Goal: Check status

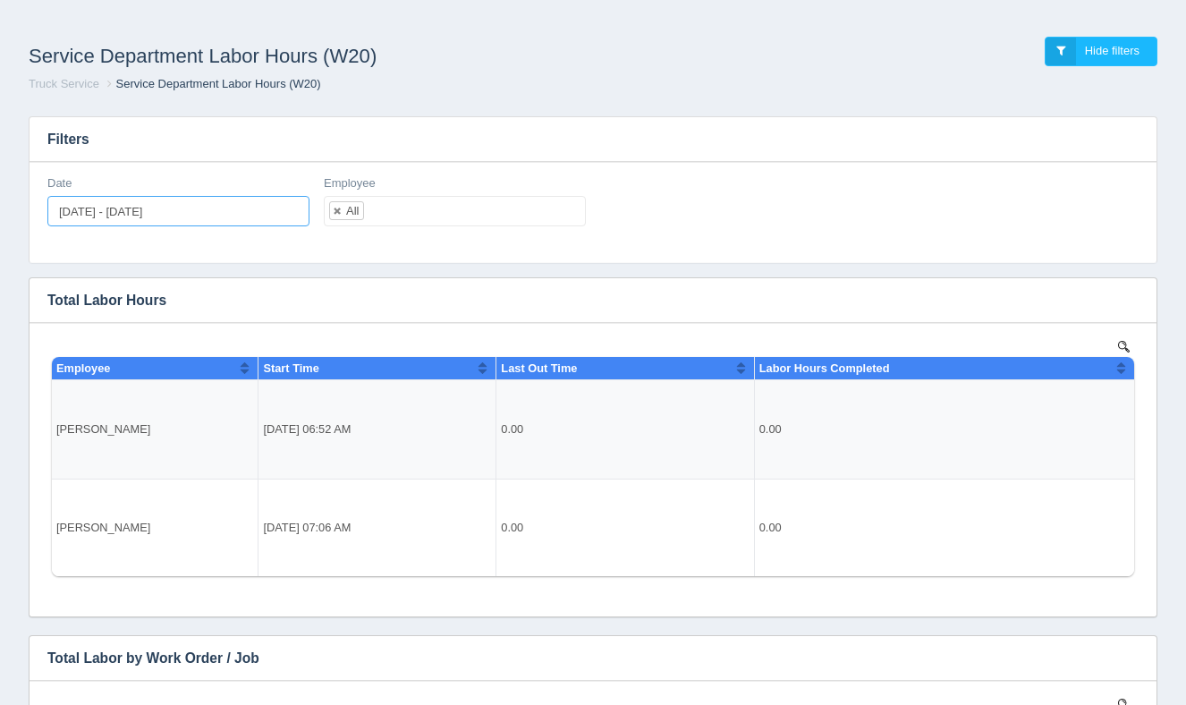
type input "[DATE]"
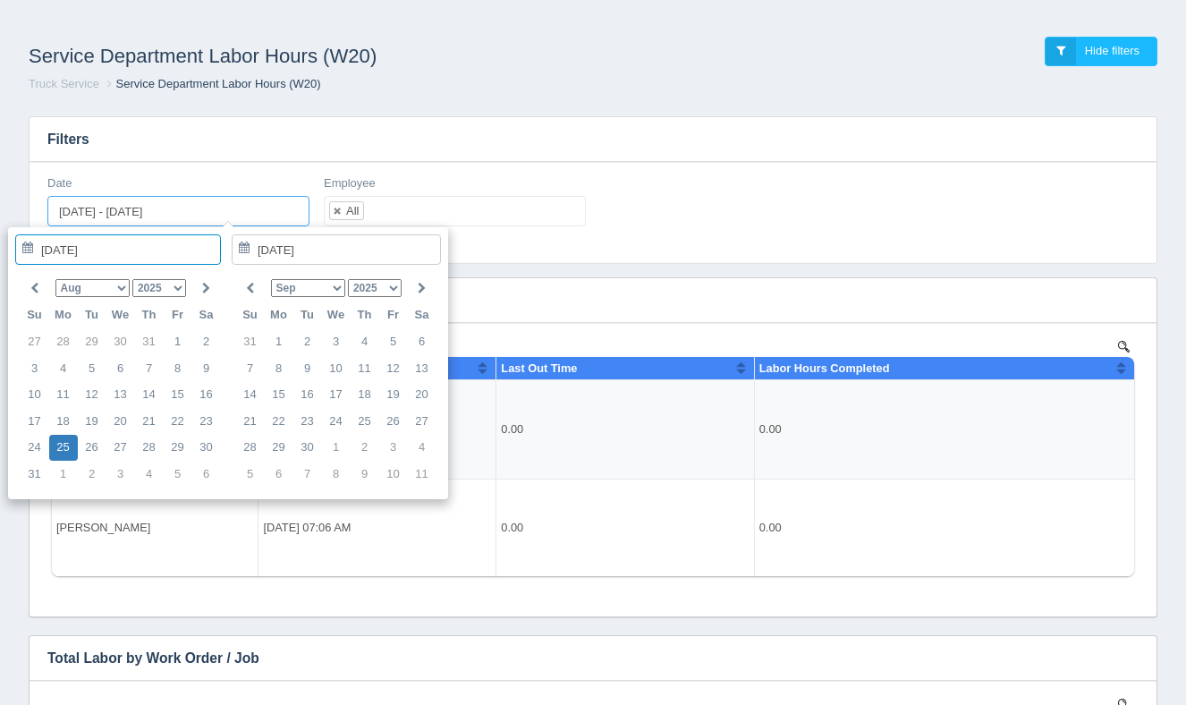
click at [246, 209] on input "[DATE] - [DATE]" at bounding box center [178, 211] width 262 height 30
type input "[DATE]"
type input "[DATE] - [DATE]"
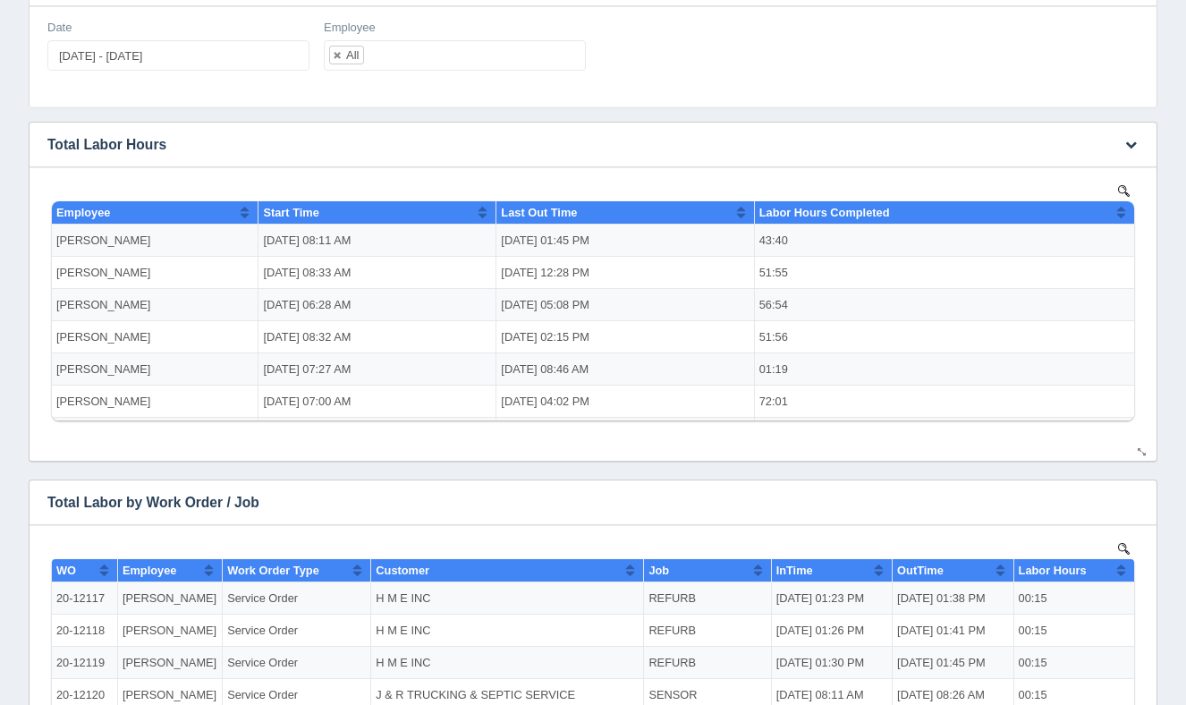
scroll to position [89, 0]
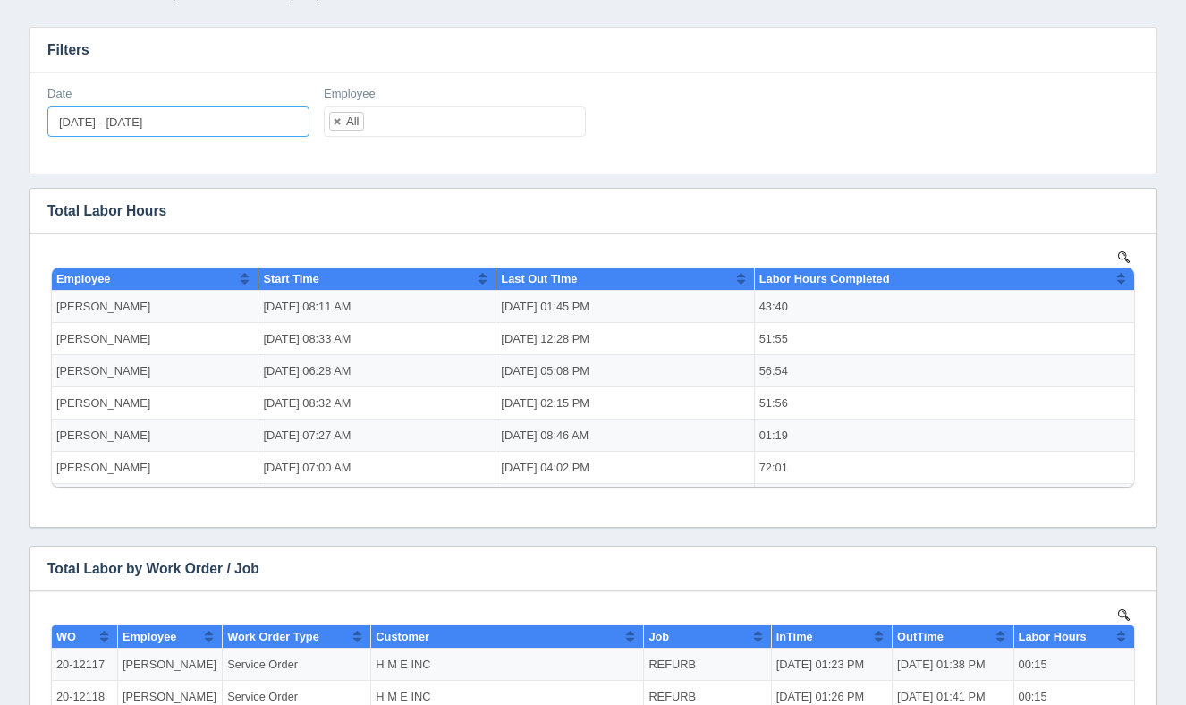
click at [133, 123] on input "[DATE] - [DATE]" at bounding box center [178, 121] width 262 height 30
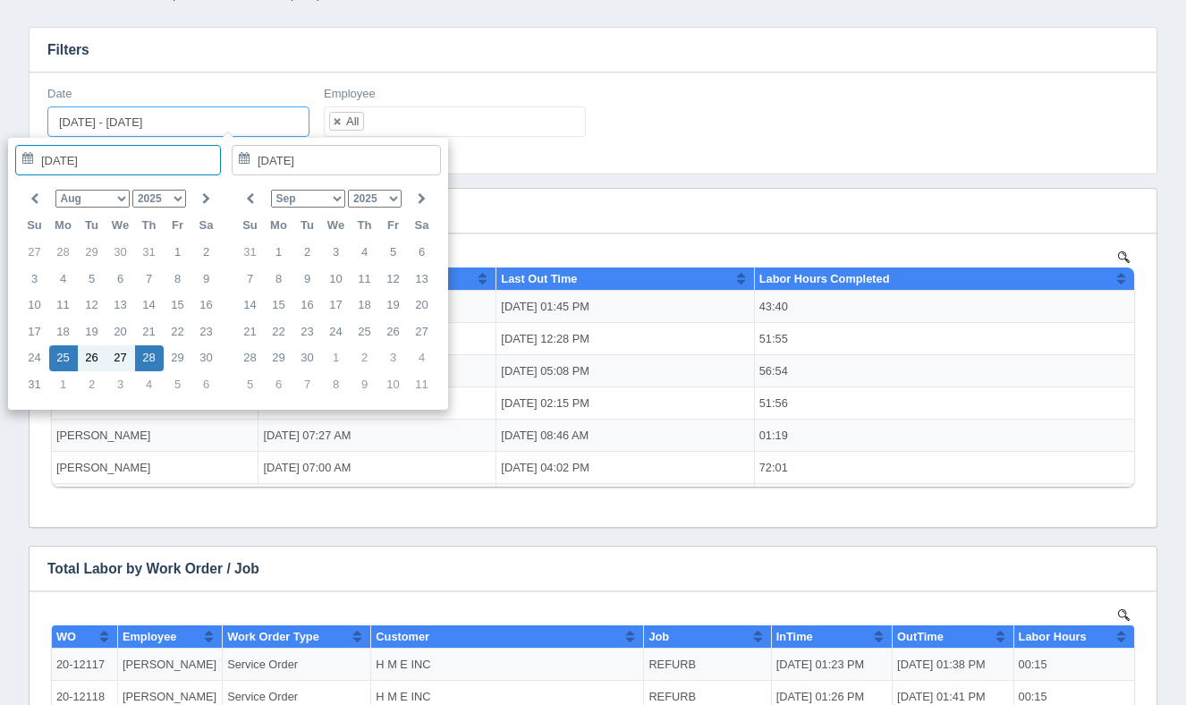
type input "[DATE]"
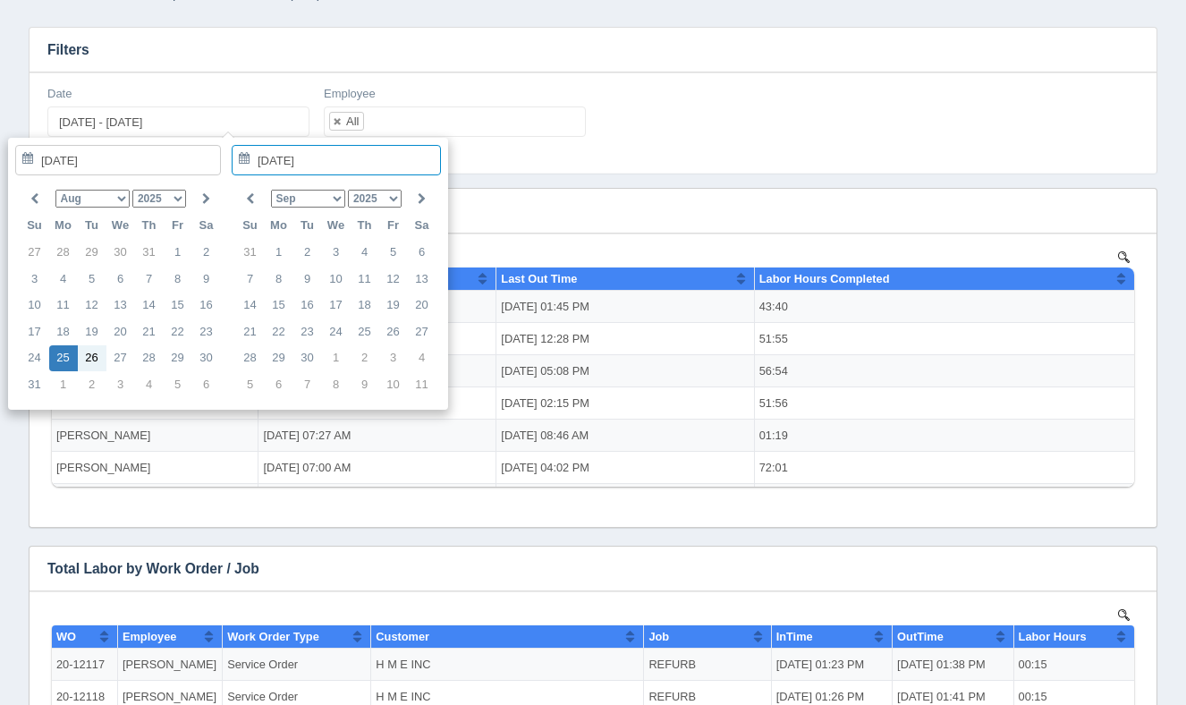
type input "[DATE]"
type input "[DATE] - [DATE]"
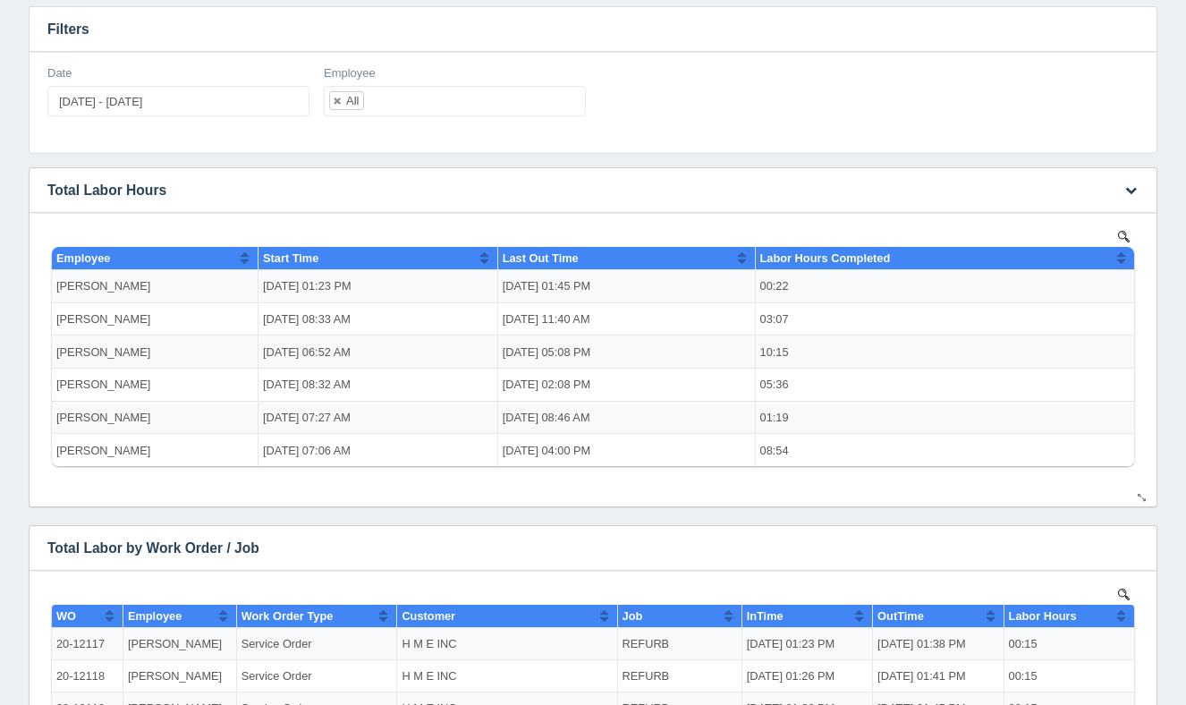
scroll to position [81, 0]
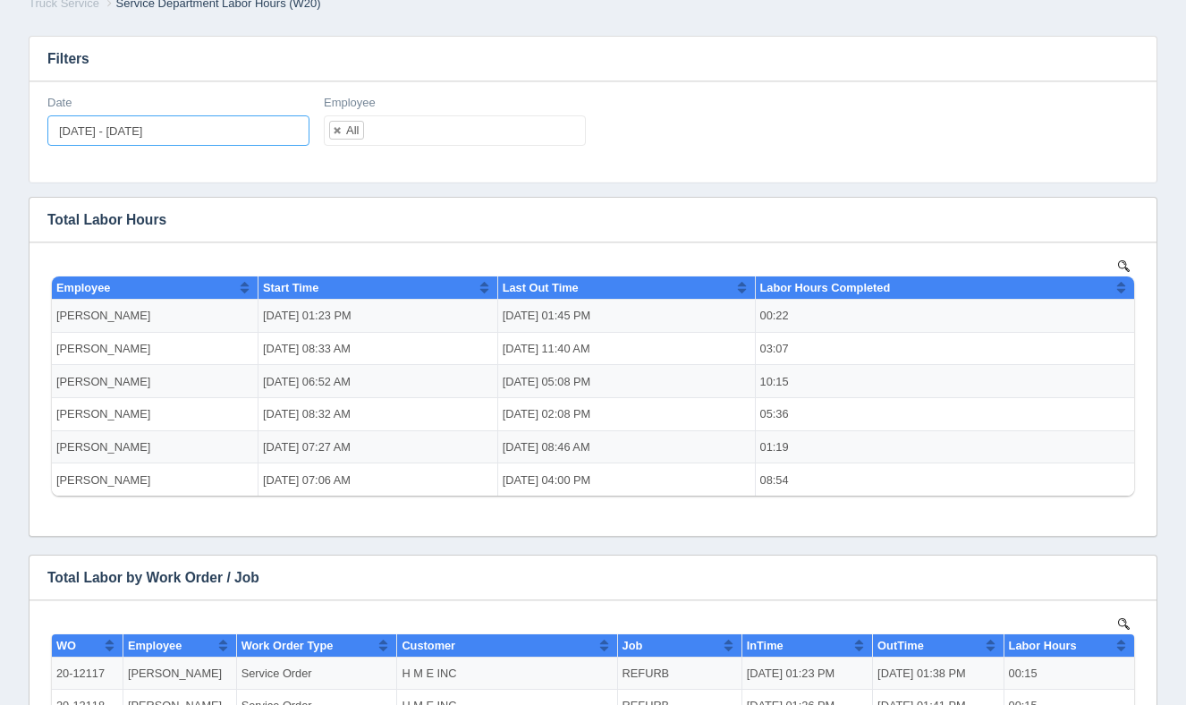
click at [180, 128] on input "[DATE] - [DATE]" at bounding box center [178, 130] width 262 height 30
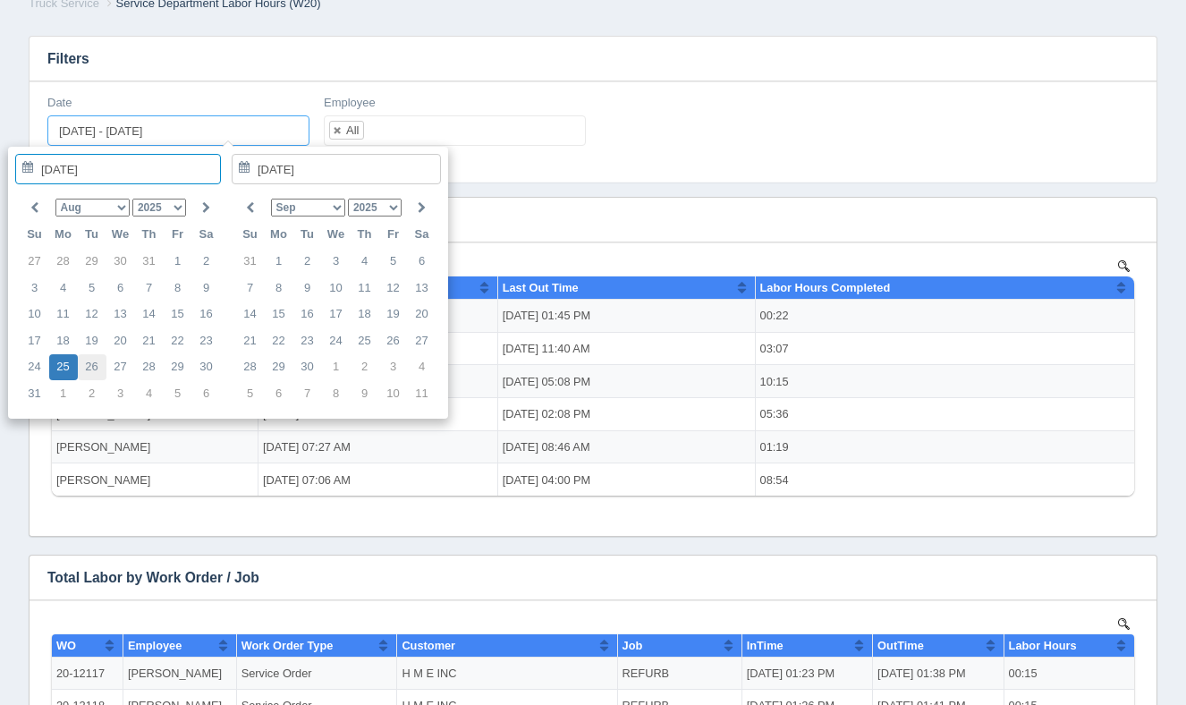
type input "[DATE]"
type input "[DATE] - [DATE]"
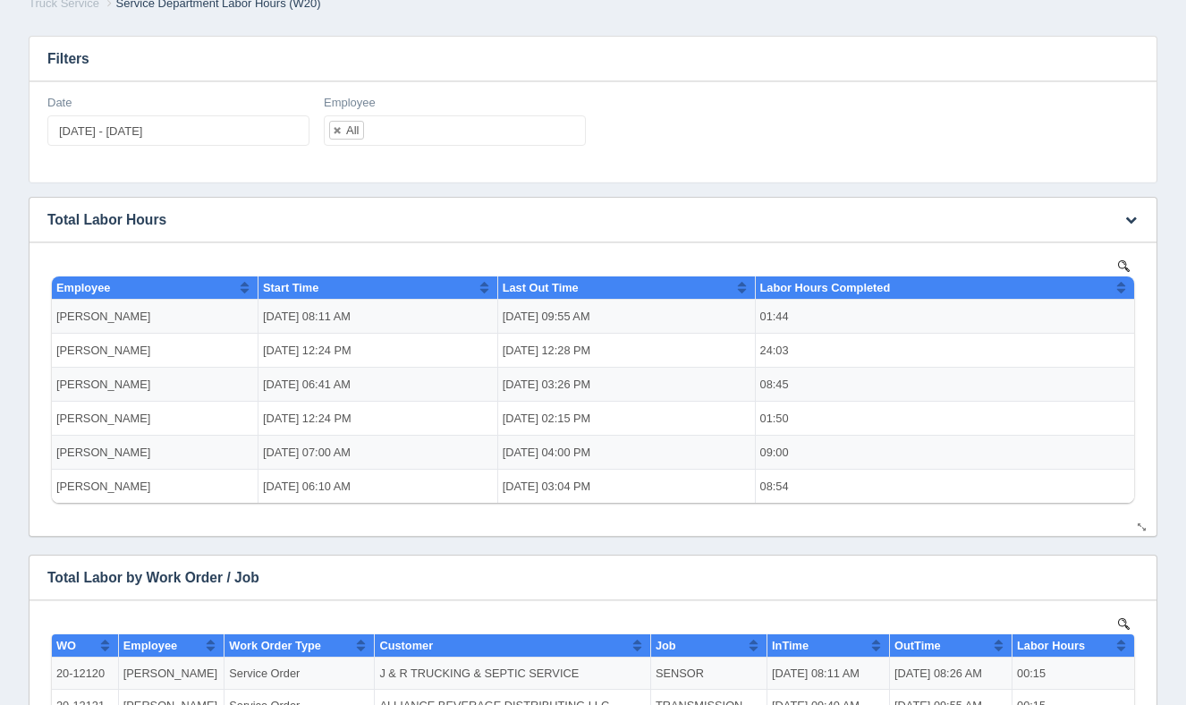
scroll to position [0, 0]
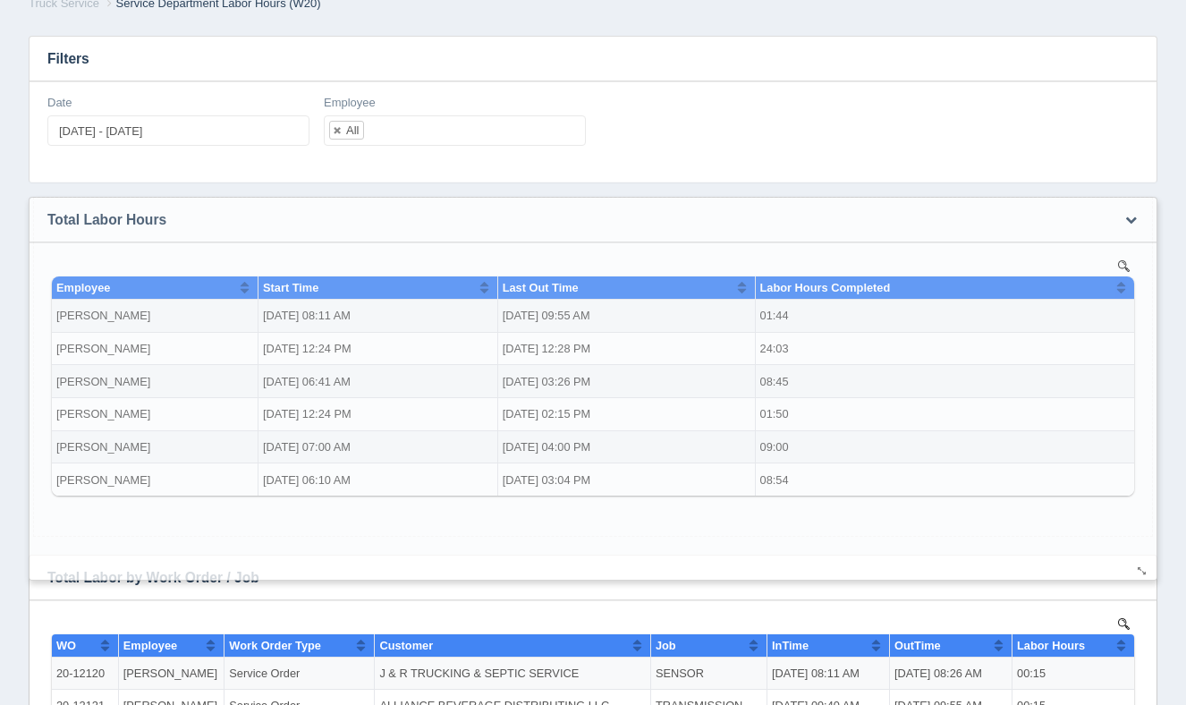
drag, startPoint x: 1143, startPoint y: 526, endPoint x: 1143, endPoint y: 570, distance: 43.8
click at [1143, 570] on div at bounding box center [1142, 570] width 14 height 13
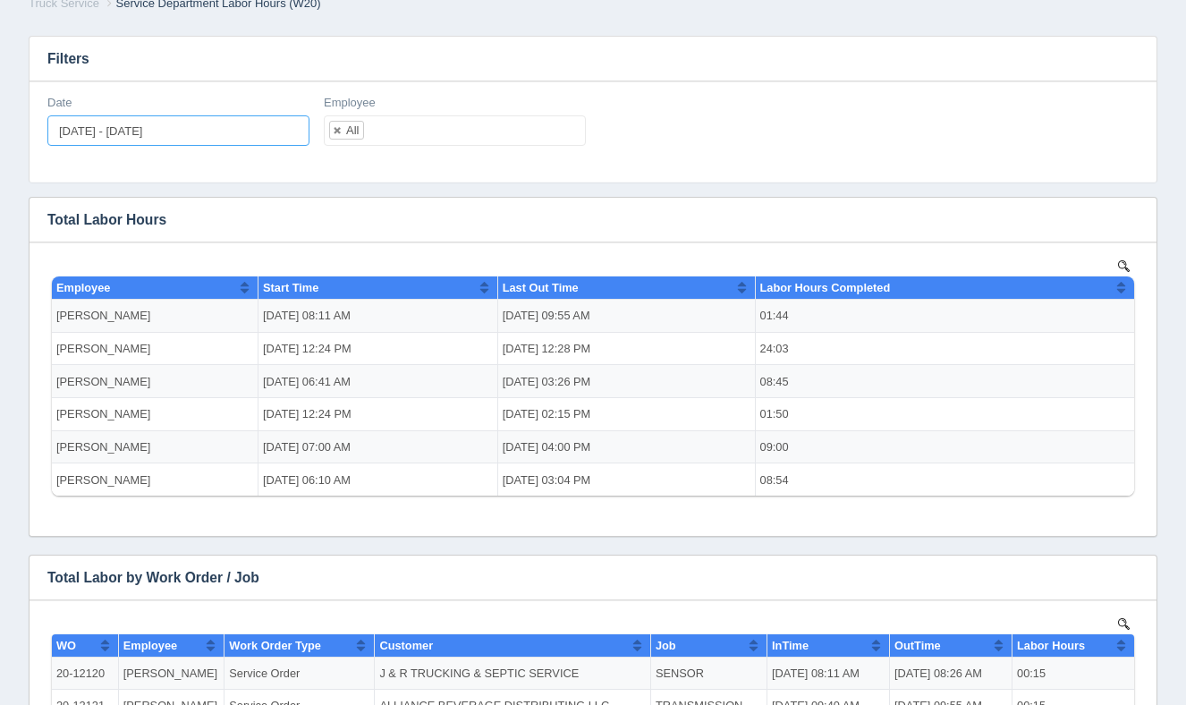
click at [174, 135] on input "[DATE] - [DATE]" at bounding box center [178, 130] width 262 height 30
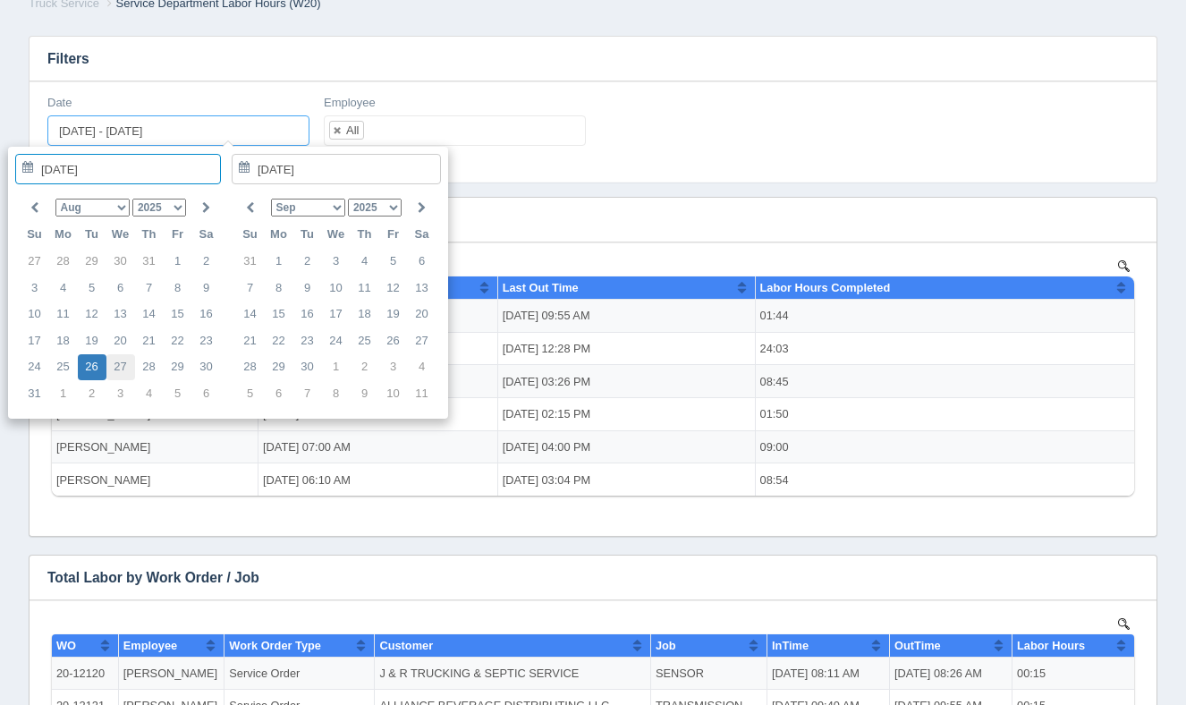
type input "[DATE]"
type input "[DATE] - [DATE]"
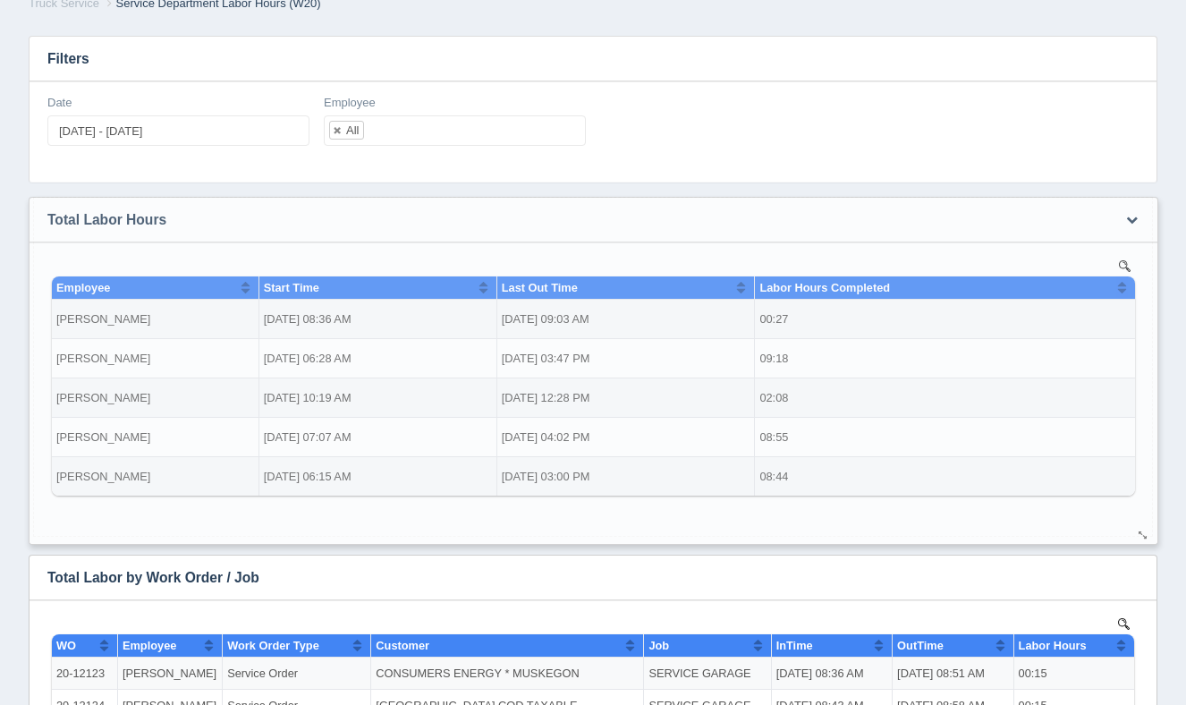
drag, startPoint x: 1141, startPoint y: 528, endPoint x: 1142, endPoint y: 537, distance: 9.0
click at [70, 72] on div at bounding box center [36, 55] width 65 height 32
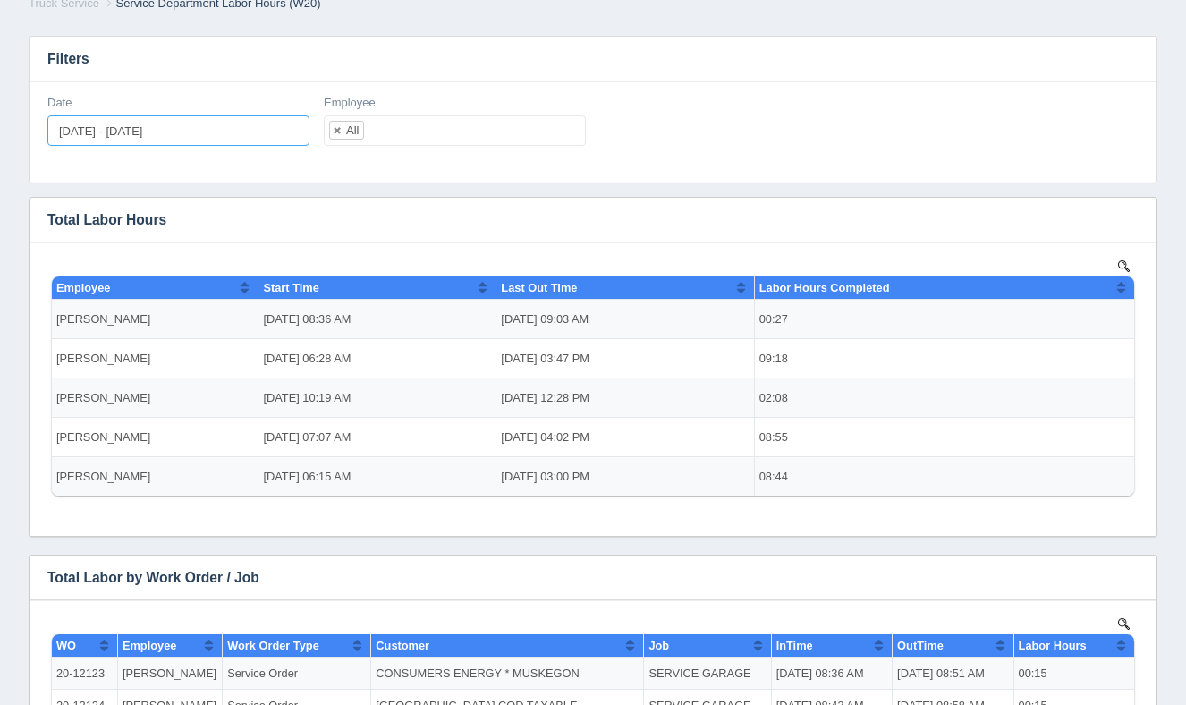
click at [188, 127] on input "[DATE] - [DATE]" at bounding box center [178, 130] width 262 height 30
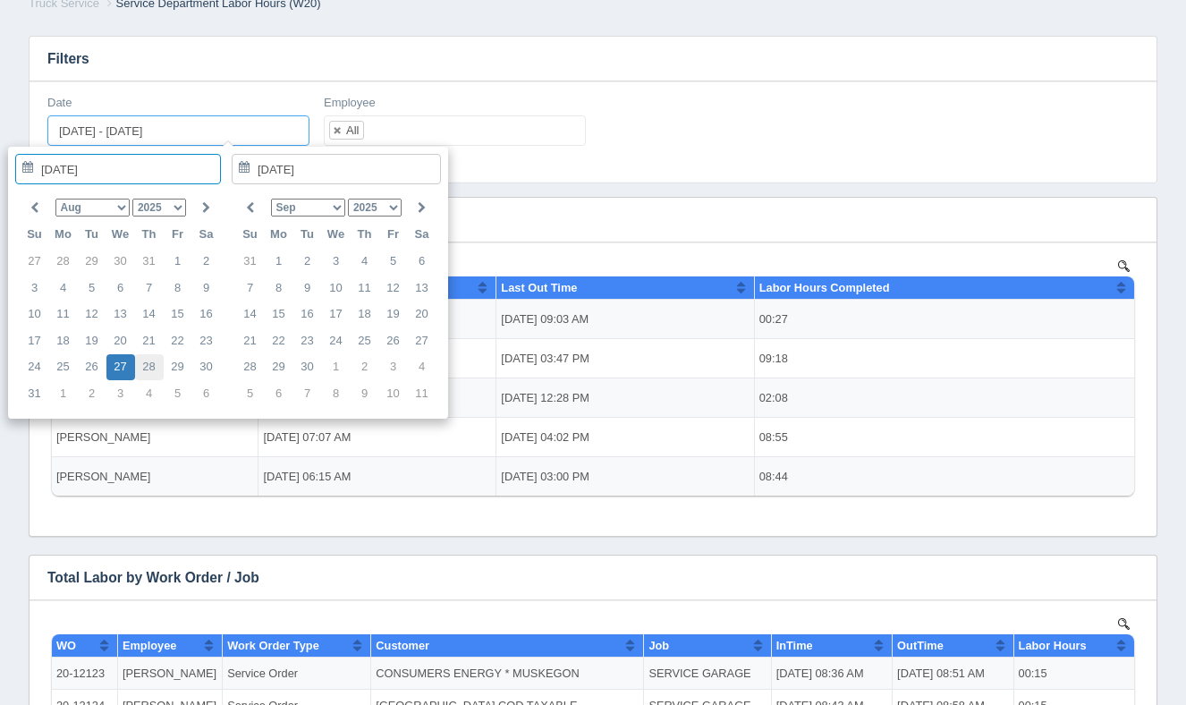
type input "[DATE]"
type input "[DATE] - [DATE]"
